Goal: Complete application form

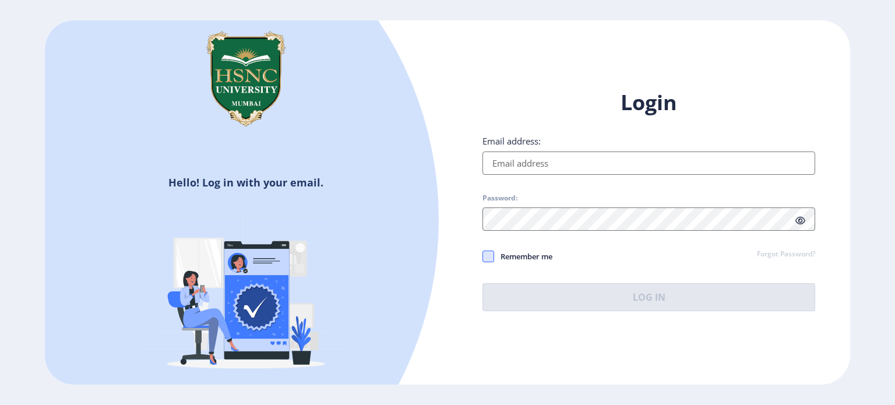
type input "[EMAIL_ADDRESS][DOMAIN_NAME]"
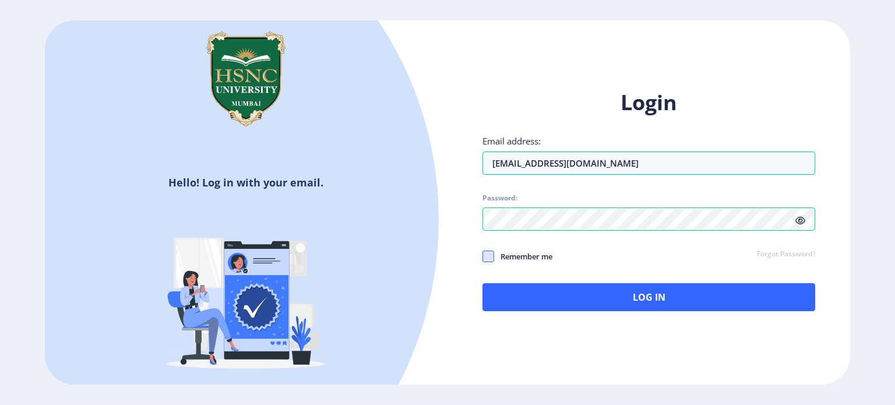
click at [490, 256] on span at bounding box center [489, 257] width 12 height 12
click at [483, 256] on input "Remember me" at bounding box center [483, 256] width 1 height 1
checkbox input "true"
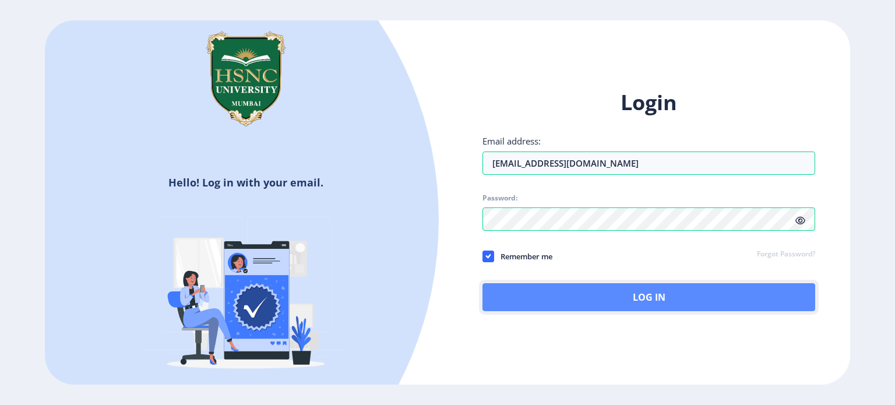
click at [543, 291] on button "Log In" at bounding box center [649, 297] width 333 height 28
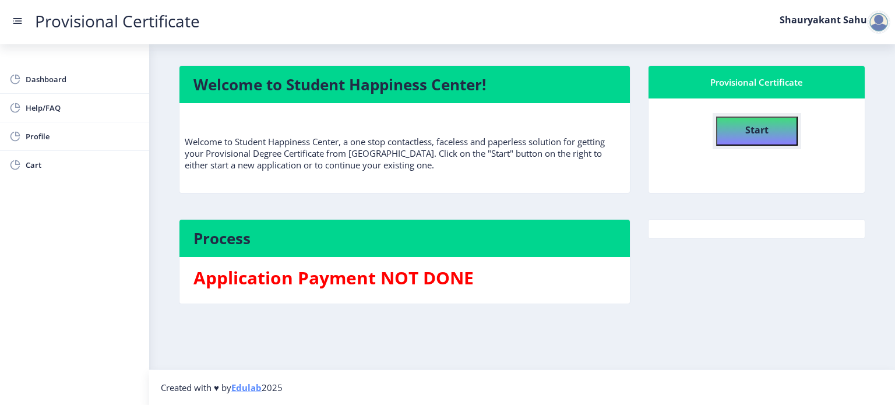
click at [752, 135] on b "Start" at bounding box center [756, 130] width 23 height 13
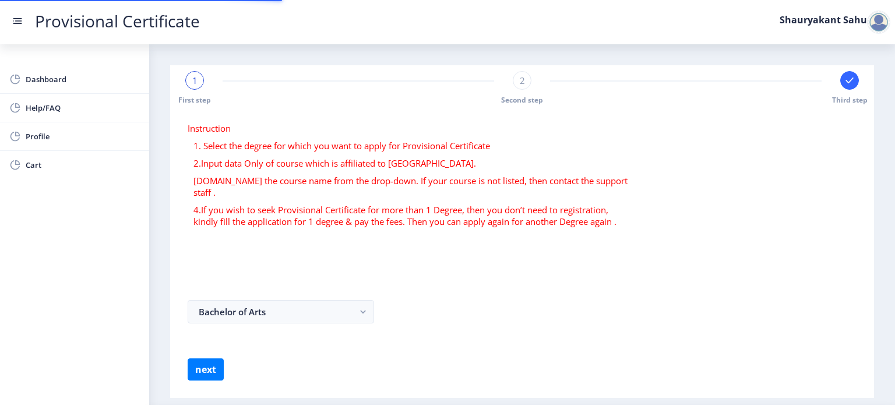
select select
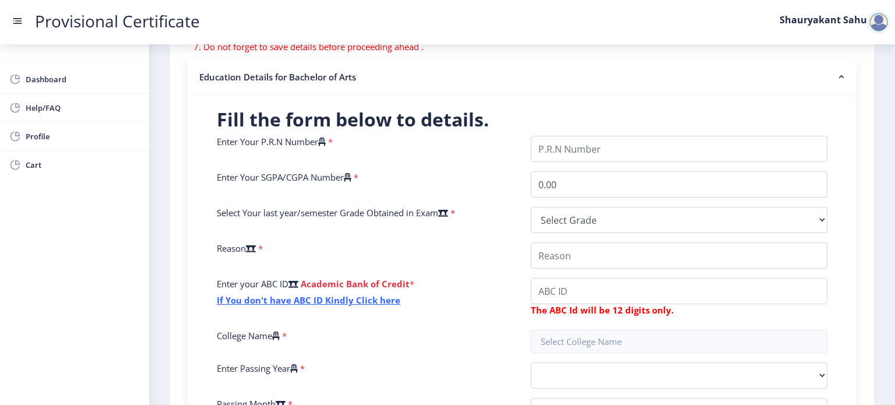
scroll to position [216, 0]
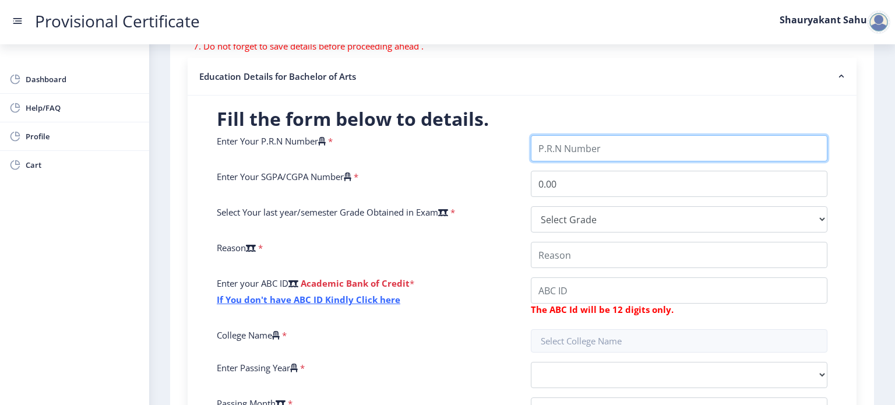
click at [608, 150] on input "Enter Your P.R.N Number" at bounding box center [679, 148] width 297 height 26
drag, startPoint x: 608, startPoint y: 150, endPoint x: 552, endPoint y: -71, distance: 228.0
click at [552, 0] on html "Provisional Certificate Shauryakant Sahu Dashboard Help/FAQ Profile Cart First …" at bounding box center [447, 202] width 895 height 405
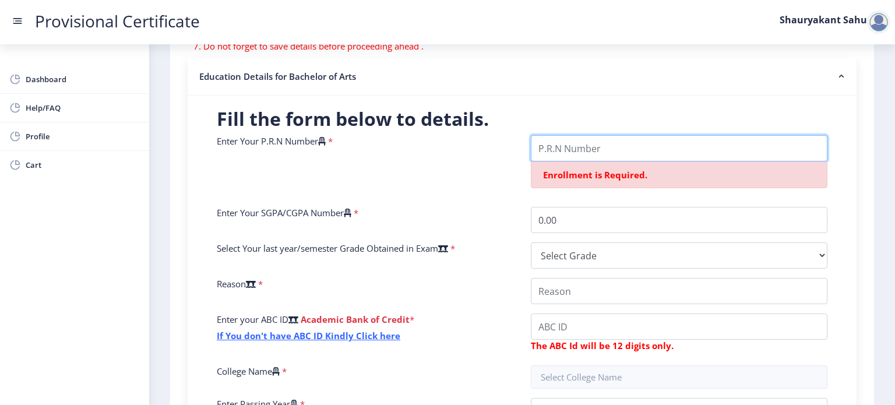
paste input "2022230210050204"
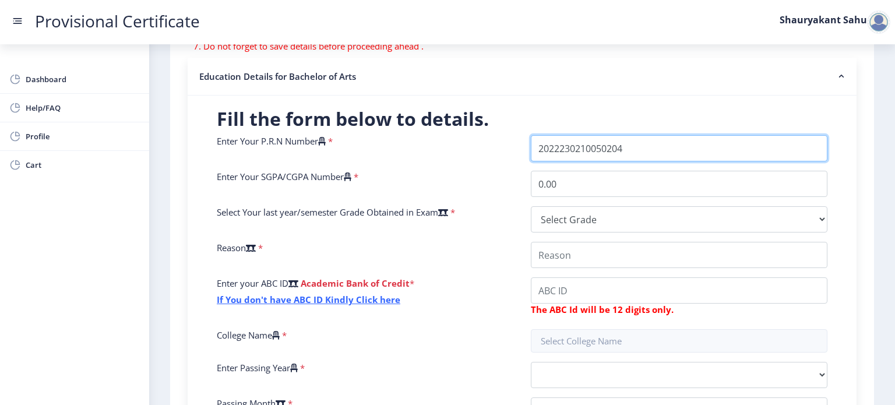
type input "2022230210050204"
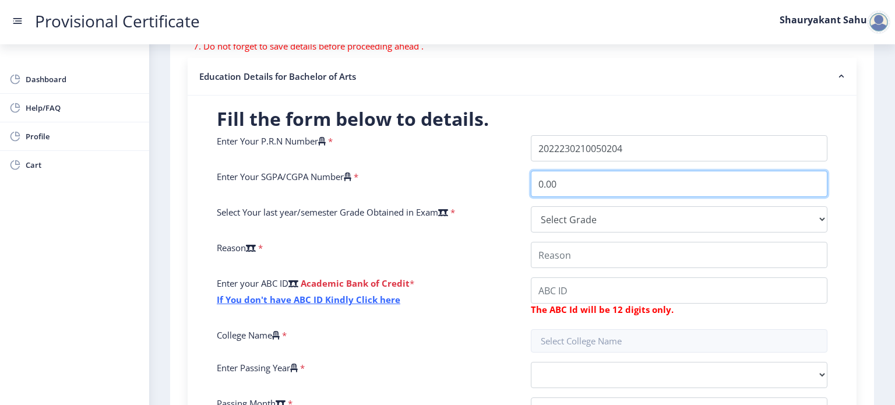
click at [571, 178] on input "0.00" at bounding box center [679, 184] width 297 height 26
type input "0"
type input "7.43"
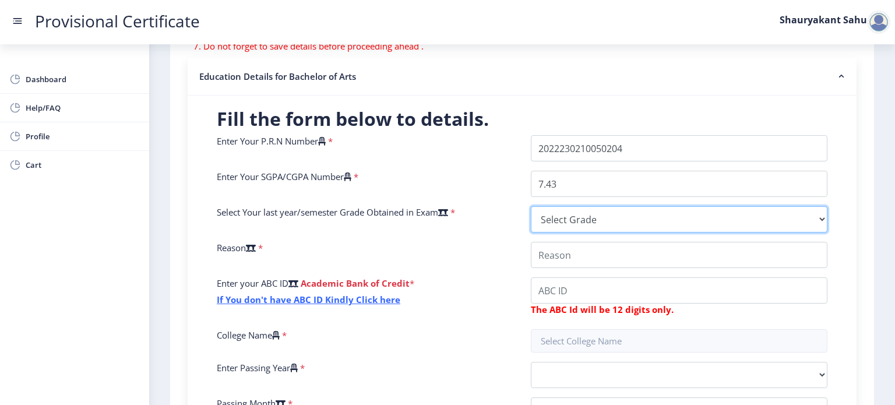
click at [573, 215] on select "Select Grade O A+ A B+ B C D F(Fail)" at bounding box center [679, 219] width 297 height 26
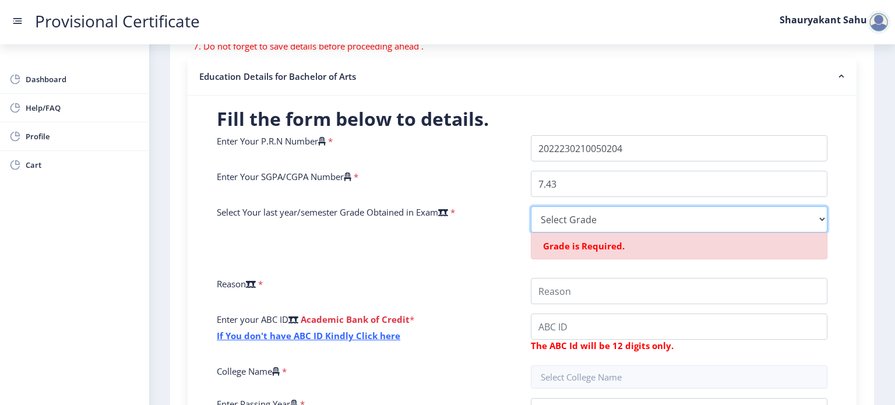
click at [565, 222] on select "Select Grade O A+ A B+ B C D F(Fail)" at bounding box center [679, 219] width 297 height 26
select select "B+"
click at [531, 206] on select "Select Grade O A+ A B+ B C D F(Fail)" at bounding box center [679, 219] width 297 height 26
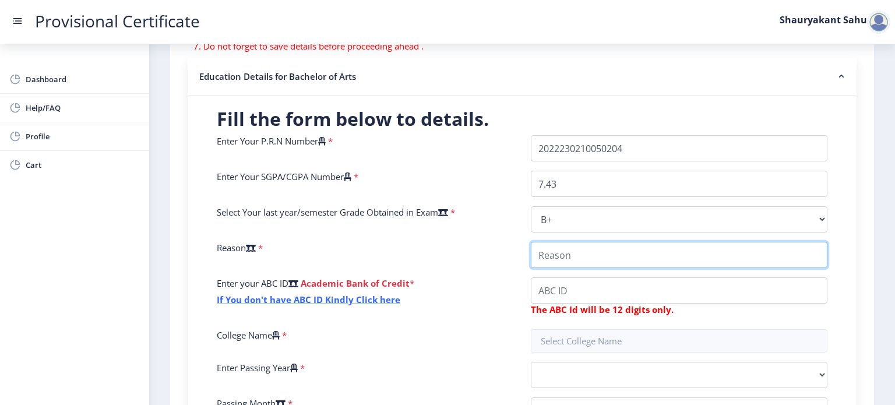
click at [558, 260] on input "College Name" at bounding box center [679, 255] width 297 height 26
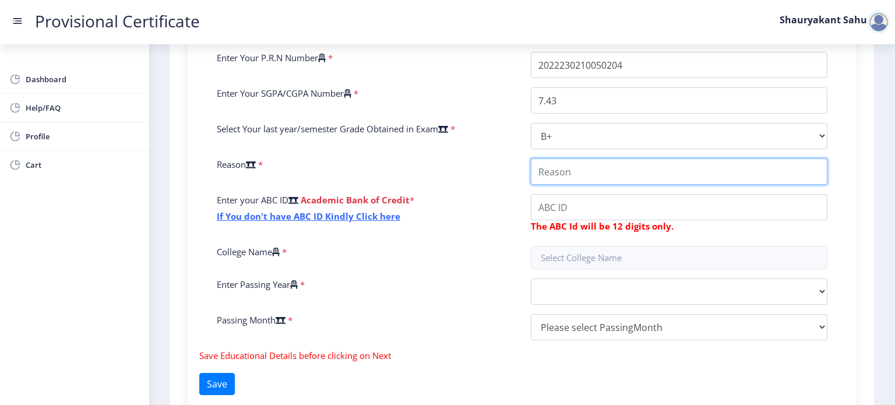
scroll to position [300, 0]
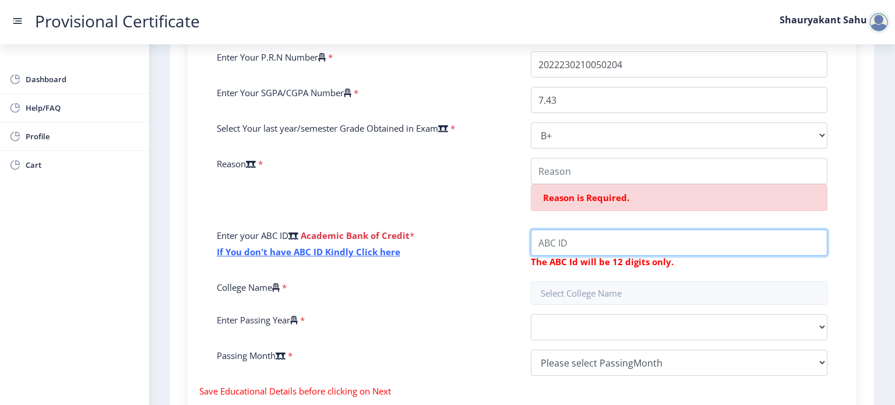
click at [571, 246] on input "College Name" at bounding box center [679, 243] width 297 height 26
paste input "938187421761"
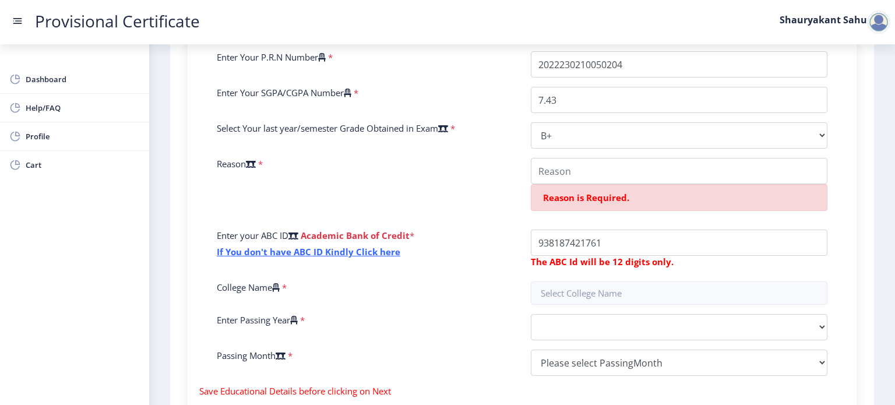
click at [618, 310] on div "Enter Your P.R.N Number * Enter Your SGPA/CGPA Number * 7.43 Select Your last y…" at bounding box center [522, 218] width 628 height 334
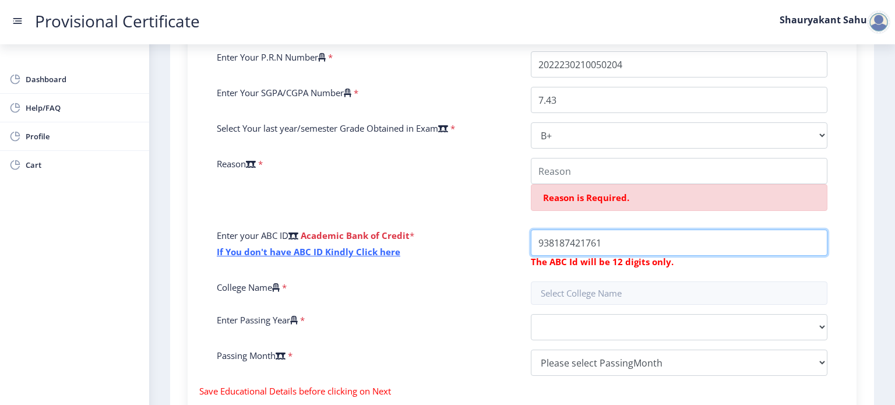
drag, startPoint x: 629, startPoint y: 233, endPoint x: 633, endPoint y: 248, distance: 16.3
click at [633, 248] on input "College Name" at bounding box center [679, 243] width 297 height 26
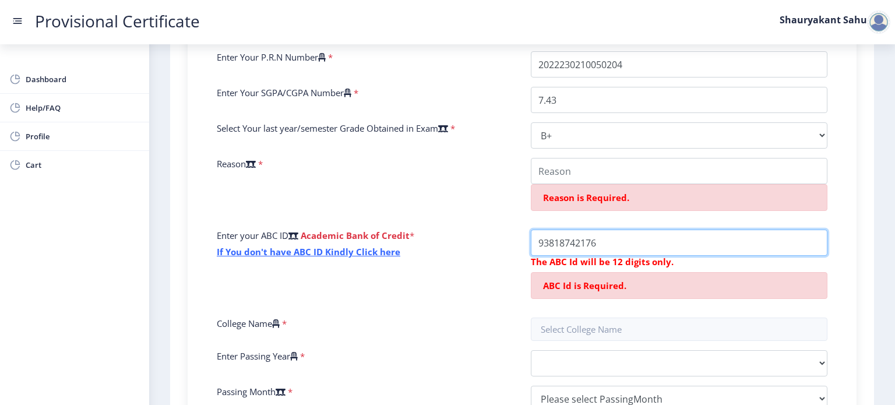
type input "938187421761"
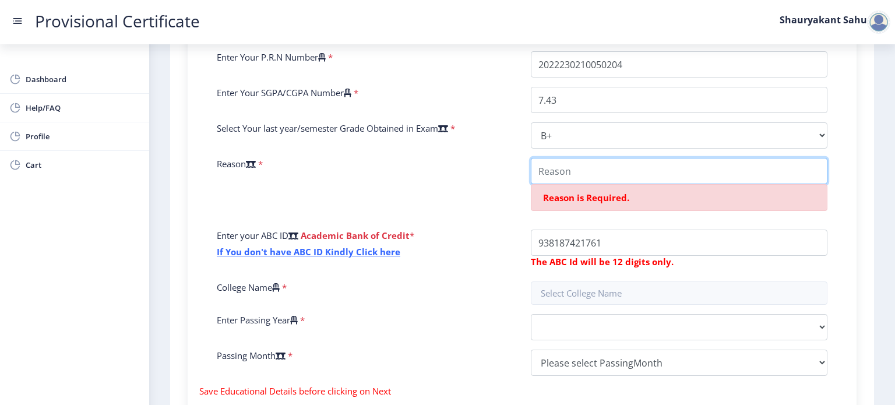
click at [554, 177] on input "College Name" at bounding box center [679, 171] width 297 height 26
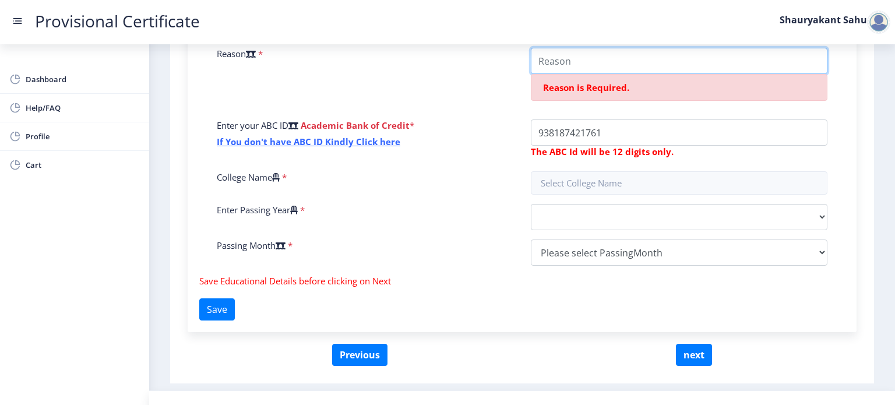
scroll to position [412, 0]
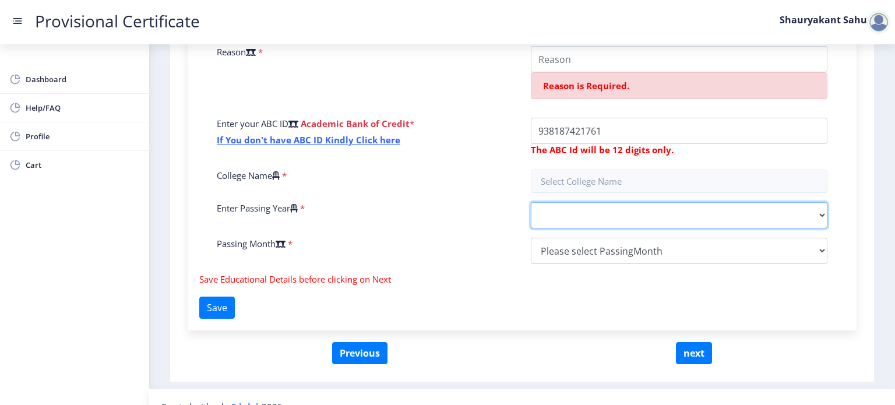
click at [573, 209] on select "2025 2024 2023 2022 2021 2020 2019 2018 2017 2016 2015 2014 2013 2012 2011 2010…" at bounding box center [679, 215] width 297 height 26
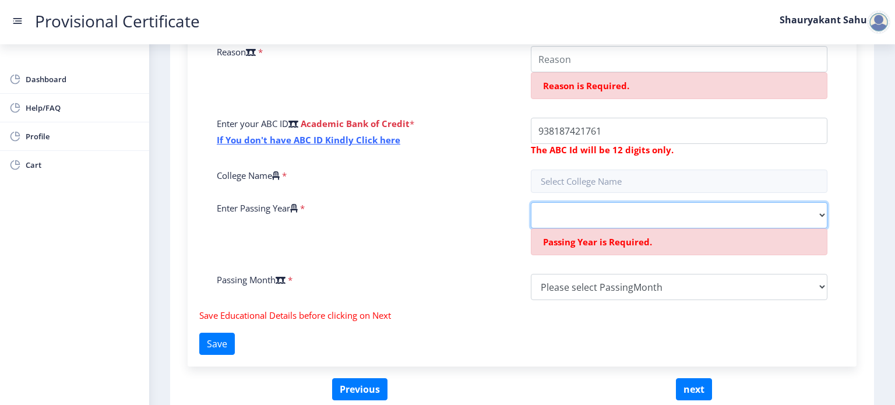
click at [554, 224] on select "2025 2024 2023 2022 2021 2020 2019 2018 2017 2016 2015 2014 2013 2012 2011 2010…" at bounding box center [679, 215] width 297 height 26
select select "2025"
click at [531, 202] on select "2025 2024 2023 2022 2021 2020 2019 2018 2017 2016 2015 2014 2013 2012 2011 2010…" at bounding box center [679, 215] width 297 height 26
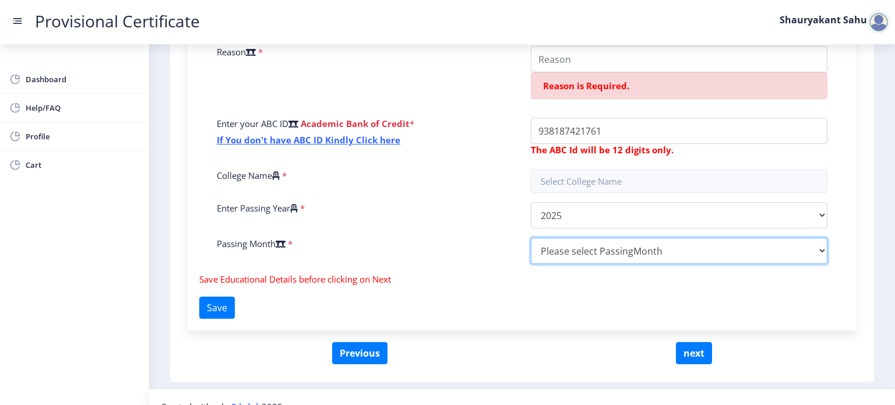
click at [552, 242] on select "Please select PassingMonth (01) January (02) February (03) March (04) April (05…" at bounding box center [679, 251] width 297 height 26
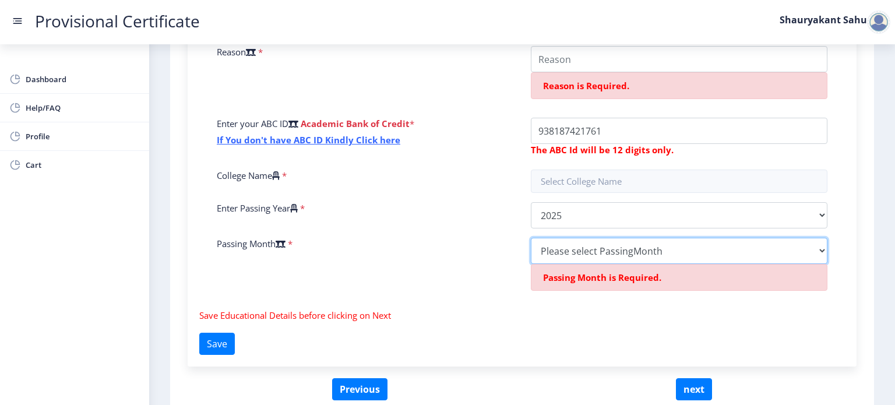
click at [559, 252] on select "Please select PassingMonth (01) January (02) February (03) March (04) April (05…" at bounding box center [679, 251] width 297 height 26
select select "March"
click at [531, 238] on select "Please select PassingMonth (01) January (02) February (03) March (04) April (05…" at bounding box center [679, 251] width 297 height 26
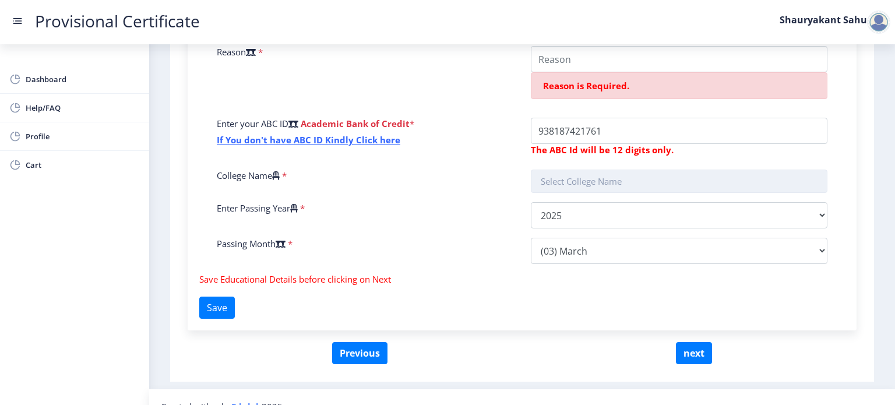
click at [566, 181] on input "text" at bounding box center [679, 181] width 297 height 23
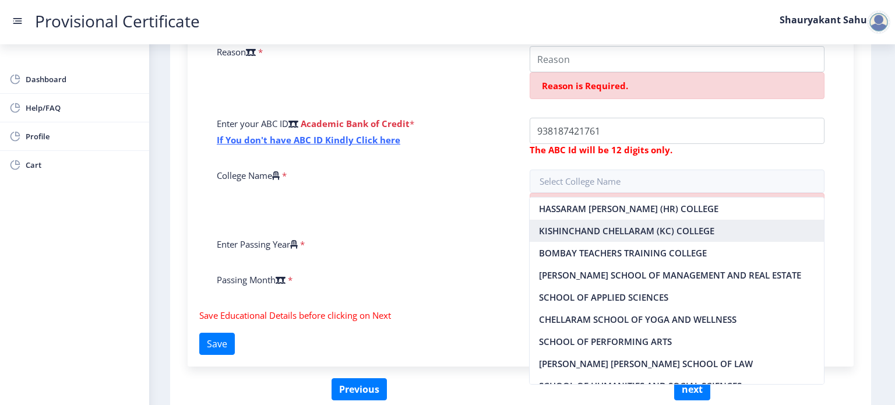
click at [576, 232] on nb-option "KISHINCHAND CHELLARAM (KC) COLLEGE" at bounding box center [677, 231] width 294 height 22
type input "KISHINCHAND CHELLARAM (KC) COLLEGE"
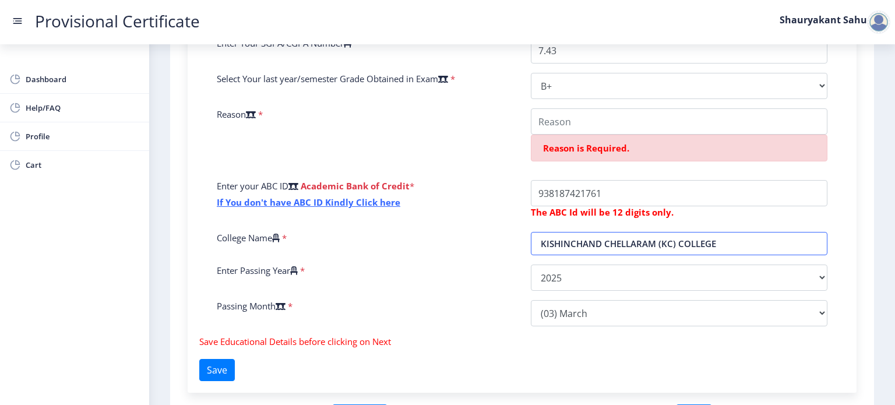
scroll to position [346, 0]
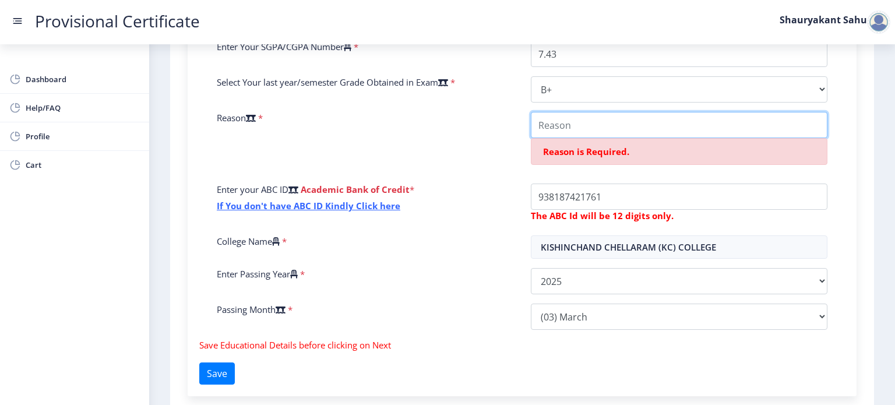
click at [585, 122] on input "College Name" at bounding box center [679, 125] width 297 height 26
type input "r"
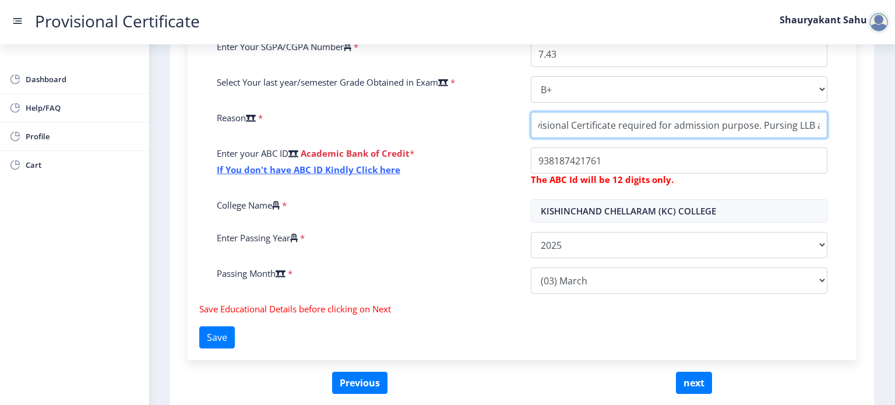
scroll to position [0, 0]
click at [541, 126] on input "College Name" at bounding box center [679, 125] width 297 height 26
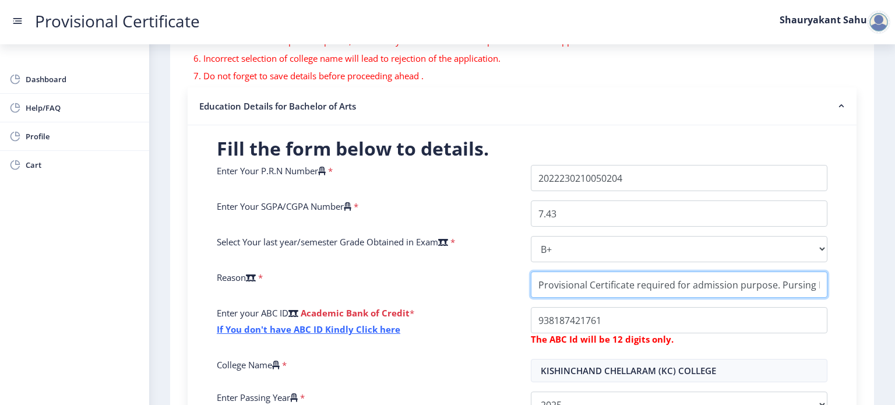
scroll to position [188, 0]
type input "Provisional Certificate required for admission purpose. Pursing LLB at [GEOGRAP…"
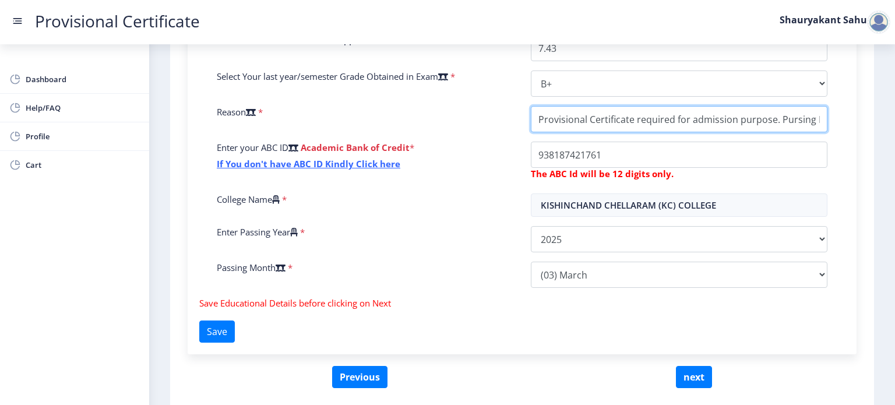
scroll to position [359, 0]
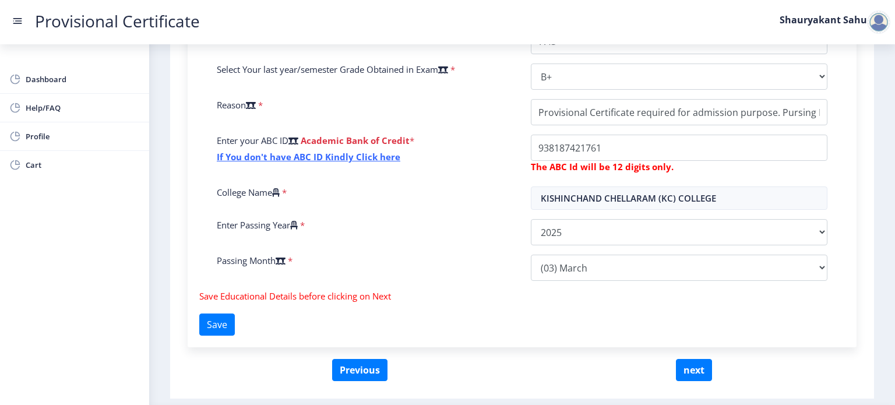
click at [448, 67] on icon at bounding box center [443, 69] width 10 height 9
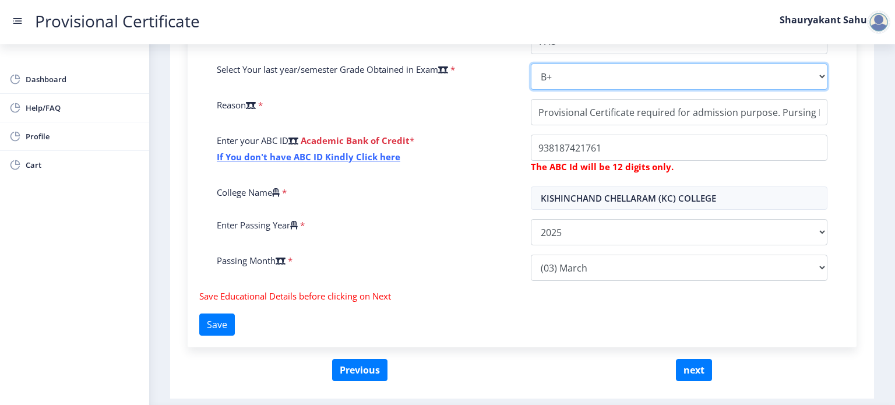
click at [531, 67] on select "Select Grade O A+ A B+ B C D F(Fail)" at bounding box center [679, 77] width 297 height 26
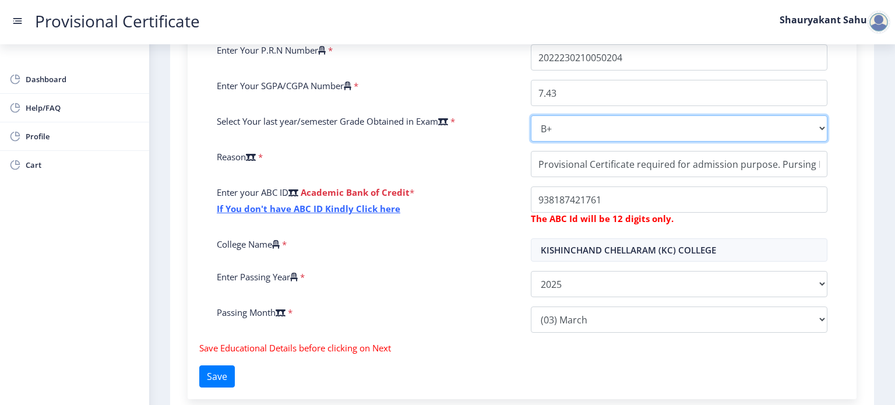
scroll to position [312, 0]
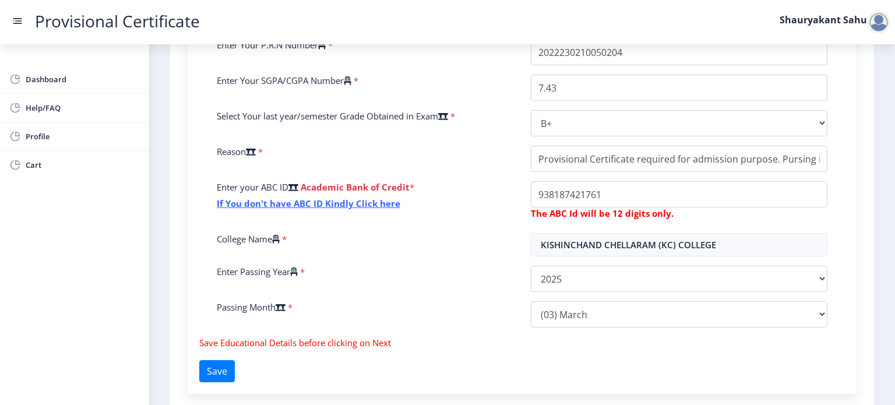
click at [884, 58] on nb-layout-column "First step 2 Second step Third step Instruction 1. Fields marked with * are man…" at bounding box center [522, 92] width 746 height 720
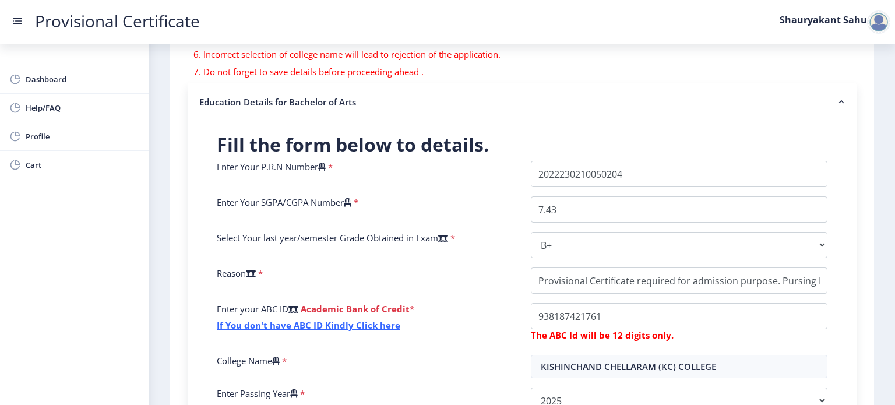
scroll to position [191, 0]
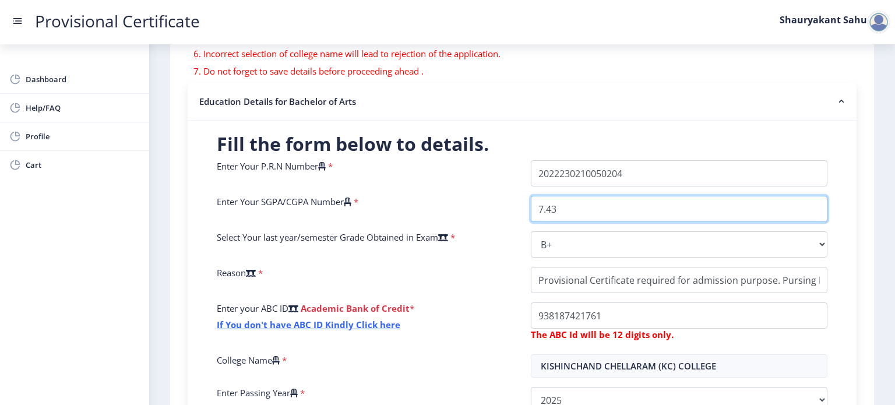
drag, startPoint x: 566, startPoint y: 206, endPoint x: 530, endPoint y: 214, distance: 37.0
click at [531, 214] on input "7.43" at bounding box center [679, 209] width 297 height 26
type input "8.17"
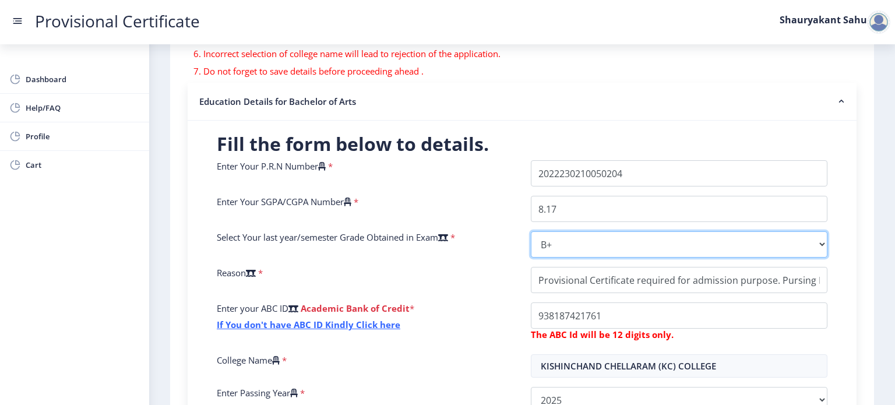
click at [566, 238] on select "Select Grade O A+ A B+ B C D F(Fail)" at bounding box center [679, 244] width 297 height 26
select select "A"
click at [531, 231] on select "Select Grade O A+ A B+ B C D F(Fail)" at bounding box center [679, 244] width 297 height 26
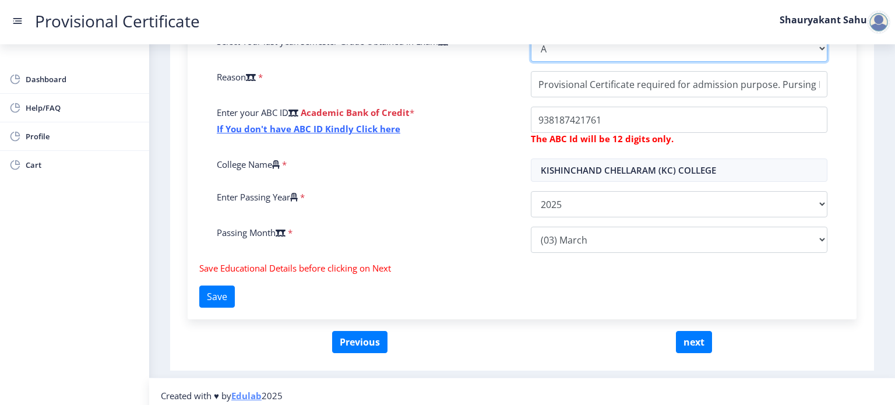
scroll to position [394, 0]
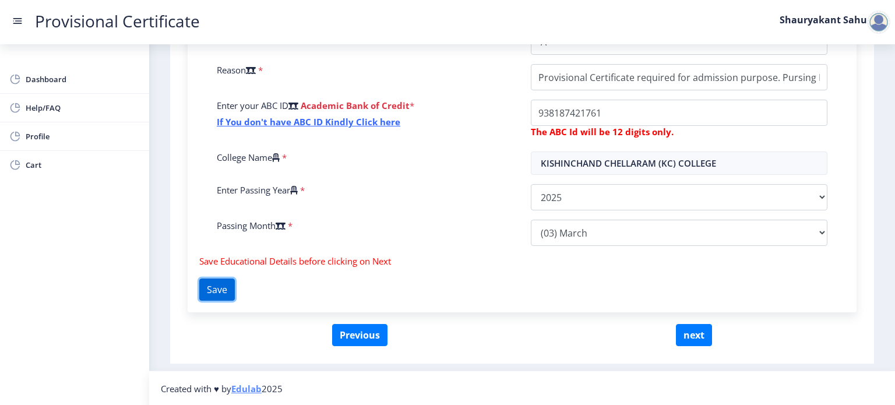
click at [212, 288] on button "Save" at bounding box center [217, 290] width 36 height 22
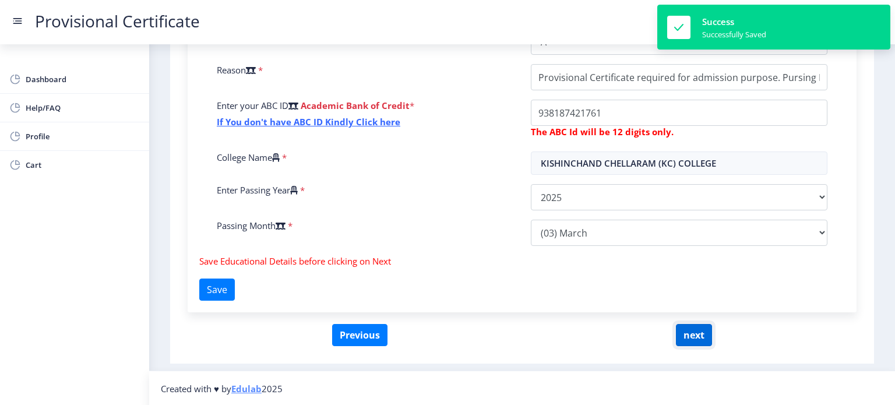
click at [705, 330] on button "next" at bounding box center [694, 335] width 36 height 22
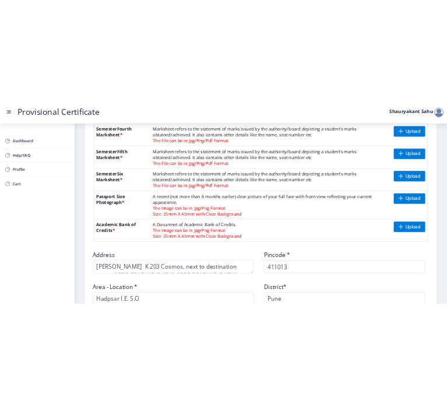
scroll to position [451, 0]
